Goal: Task Accomplishment & Management: Use online tool/utility

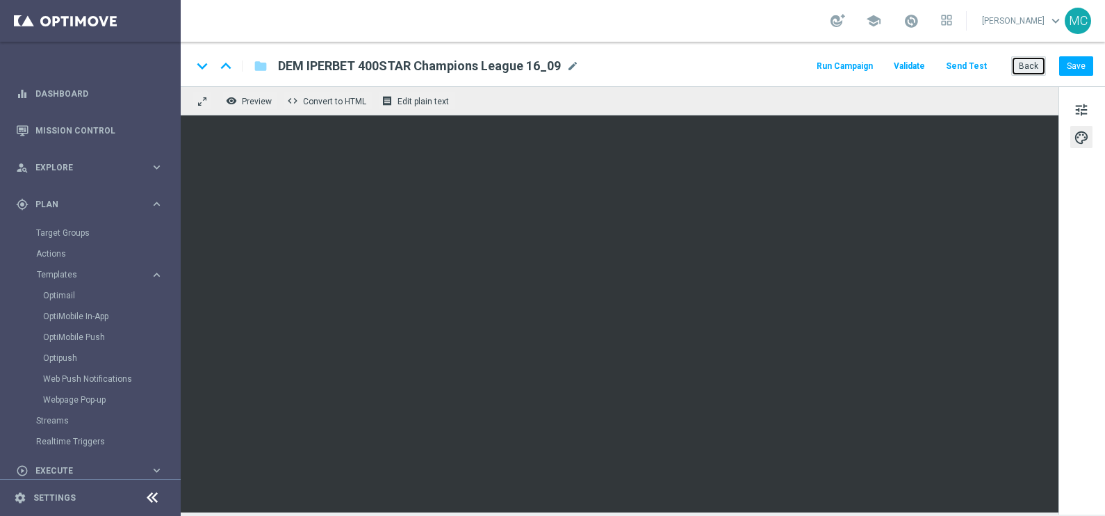
click at [1025, 67] on button "Back" at bounding box center [1028, 65] width 35 height 19
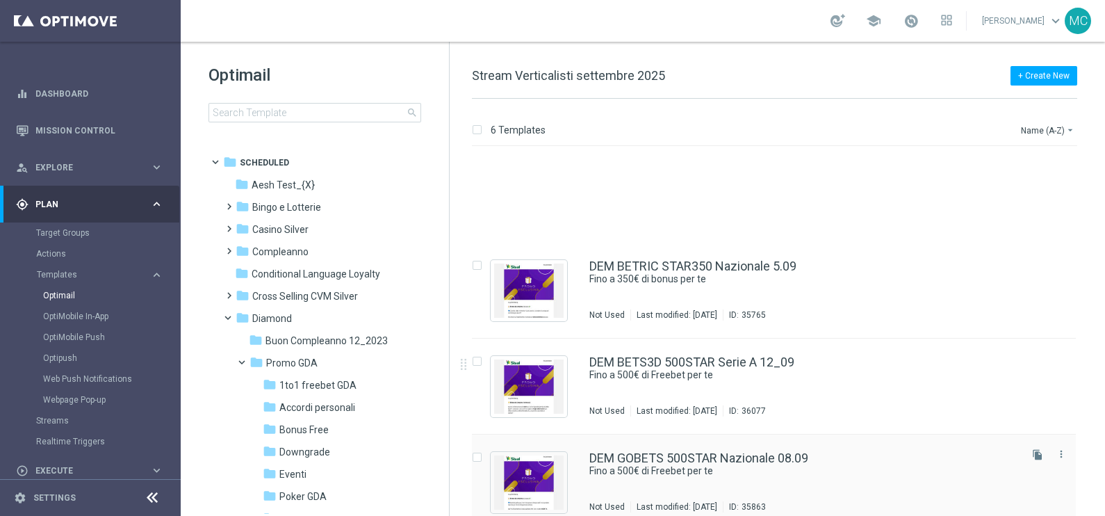
scroll to position [173, 0]
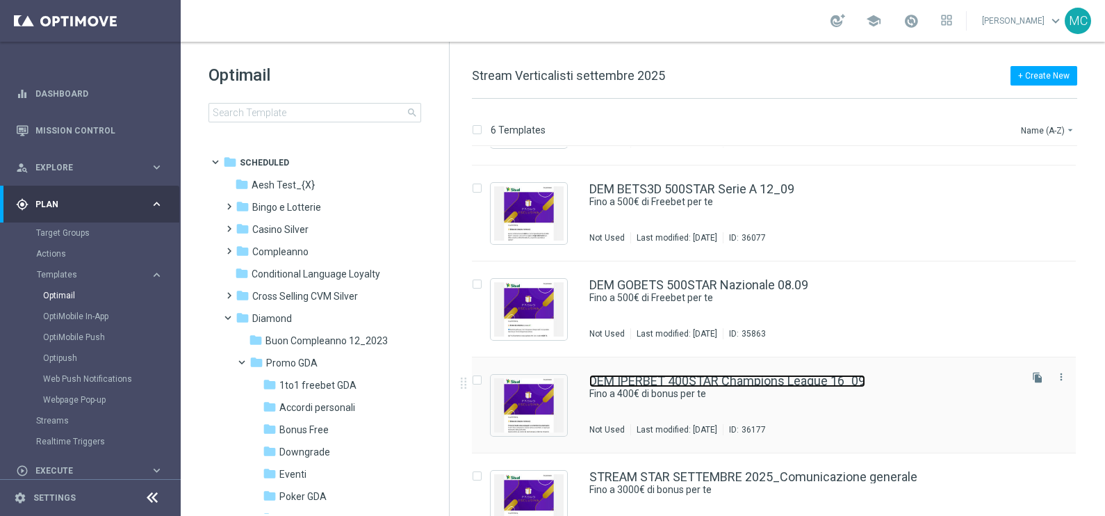
click at [683, 386] on link "DEM IPERBET 400STAR Champions League 16_09" at bounding box center [727, 381] width 276 height 13
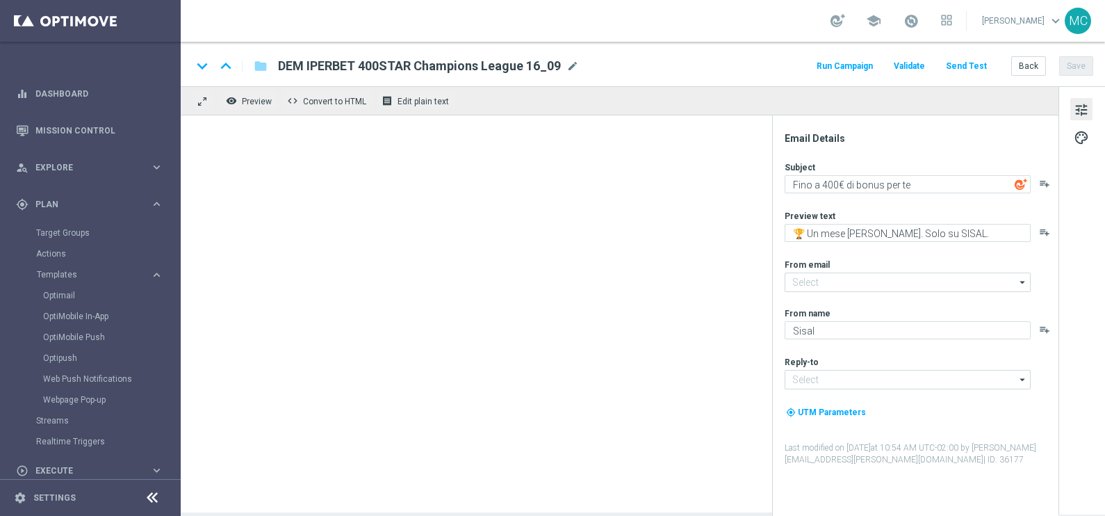
type input "[EMAIL_ADDRESS][DOMAIN_NAME]"
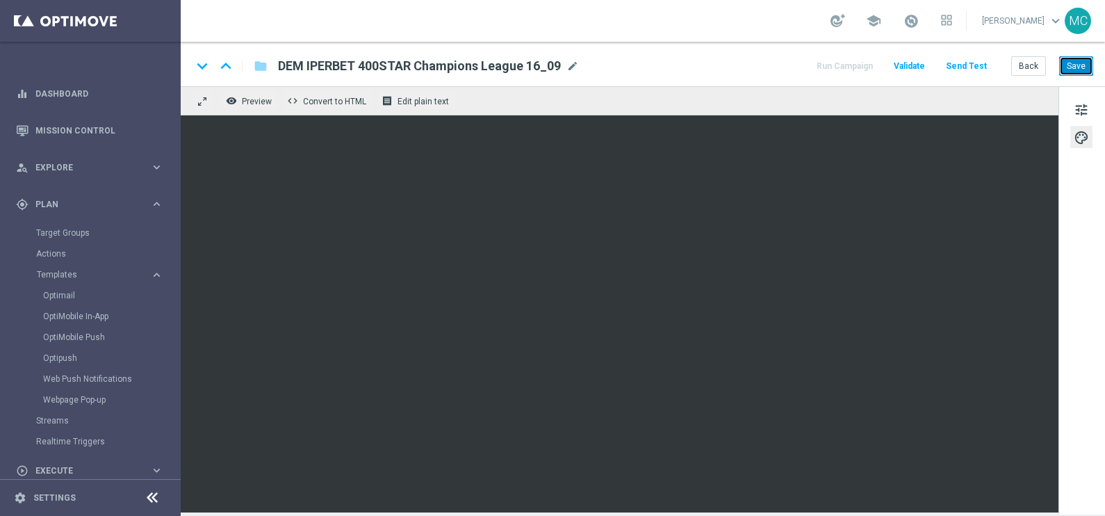
click at [1077, 71] on button "Save" at bounding box center [1076, 65] width 34 height 19
click at [1076, 66] on button "Save" at bounding box center [1076, 65] width 34 height 19
